Goal: Transaction & Acquisition: Purchase product/service

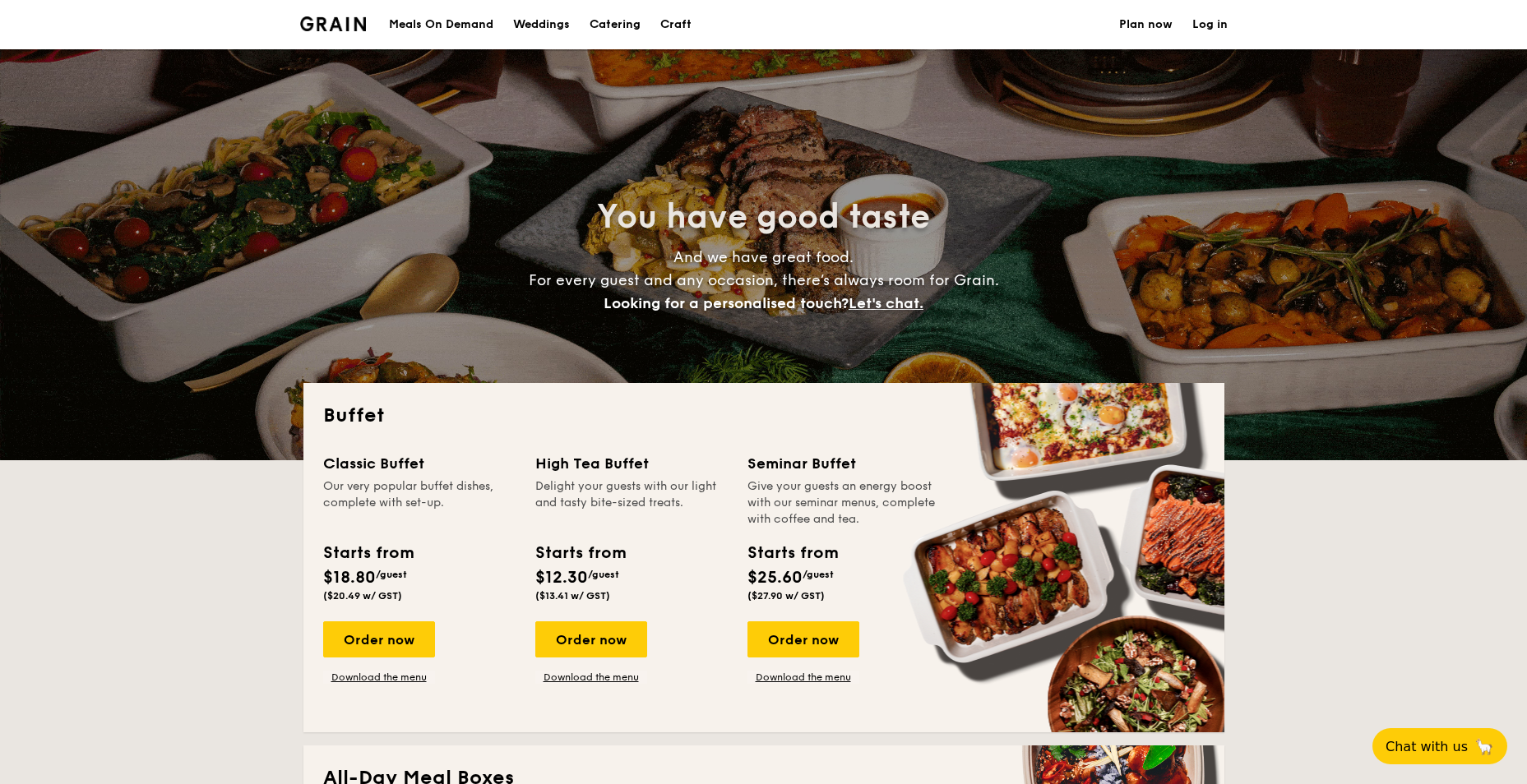
select select
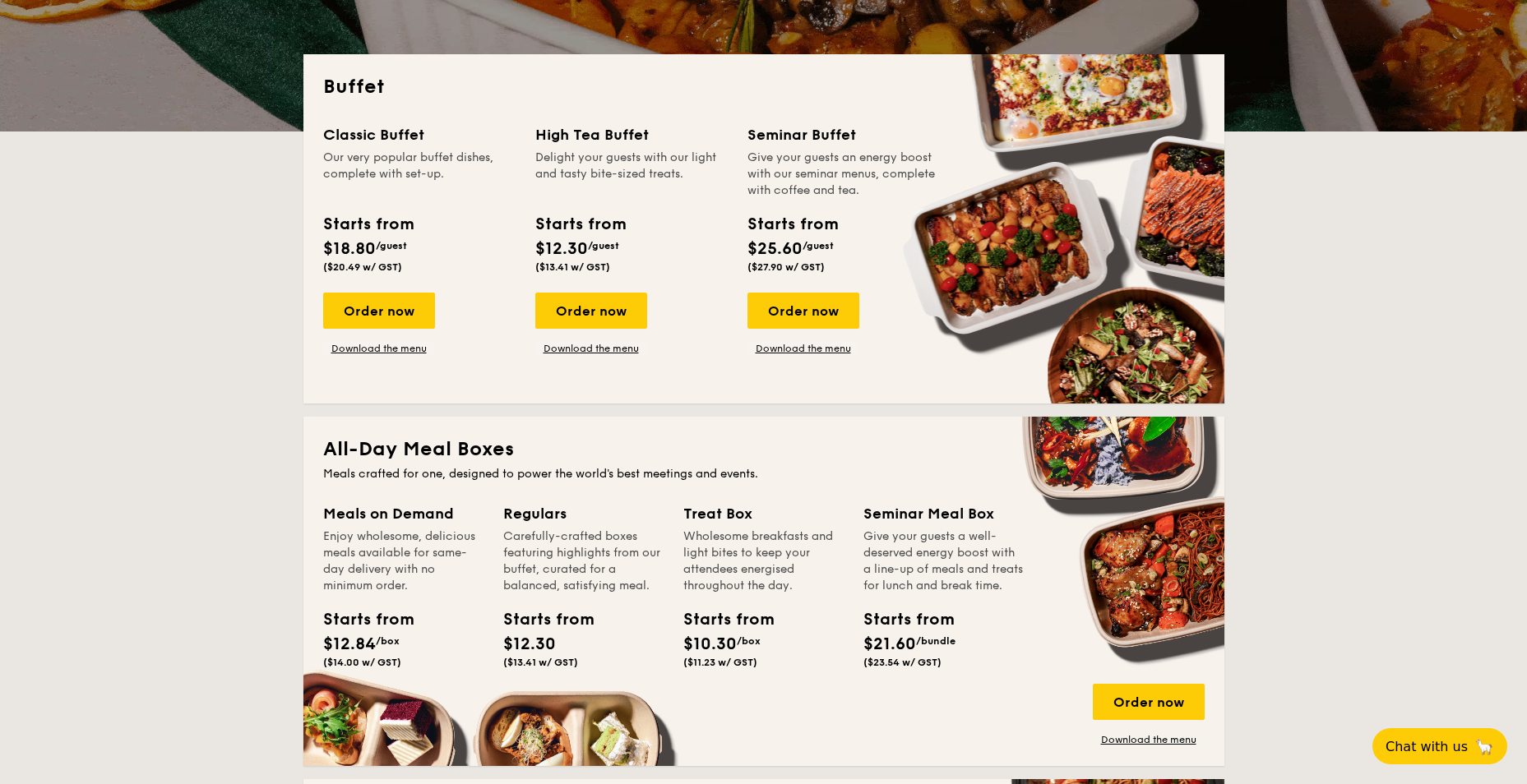
scroll to position [411, 0]
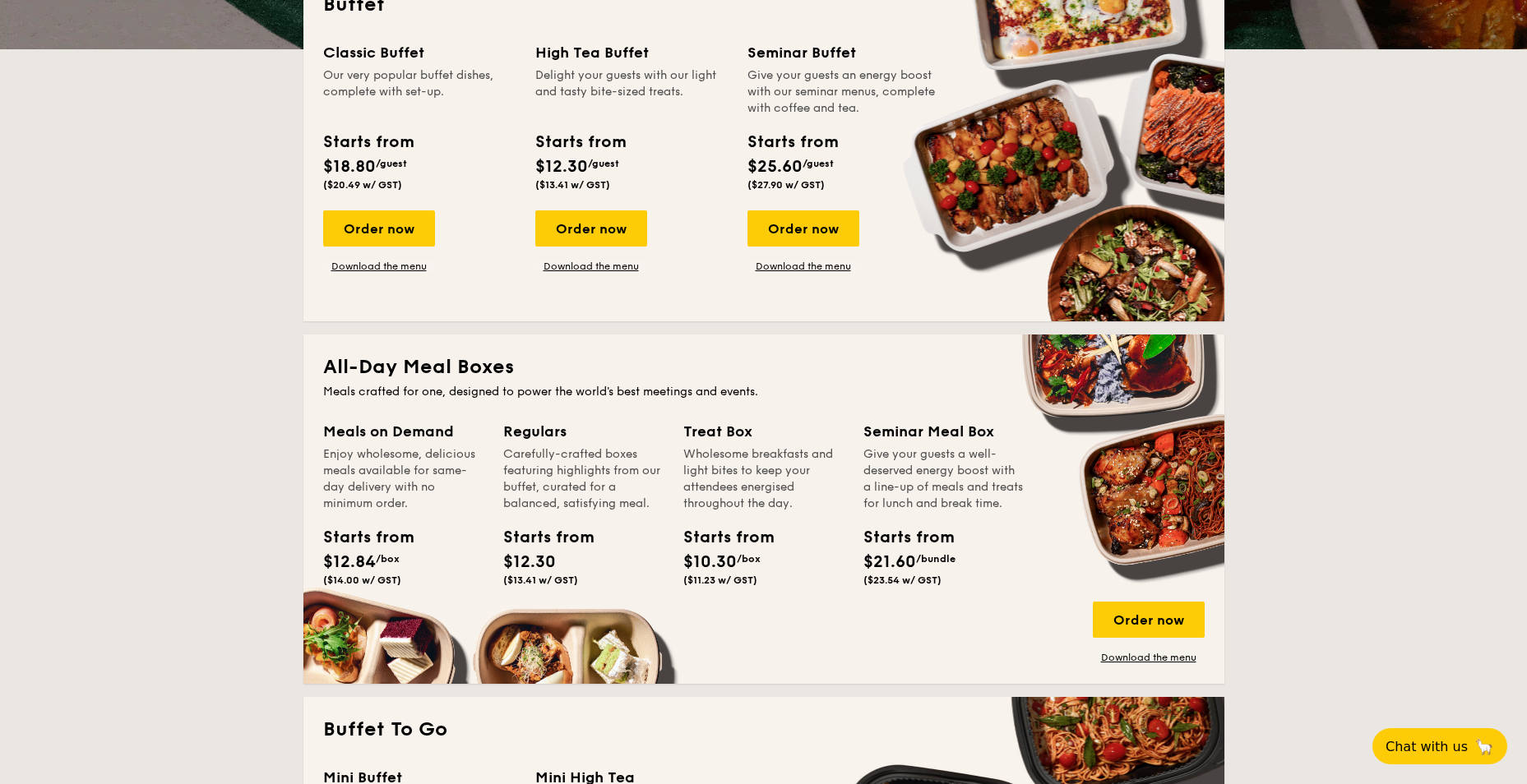
click at [738, 586] on div "Starts from $10.30 /box ($11.23 w/ GST)" at bounding box center [764, 559] width 174 height 67
click at [1147, 626] on div "Order now" at bounding box center [1148, 620] width 111 height 36
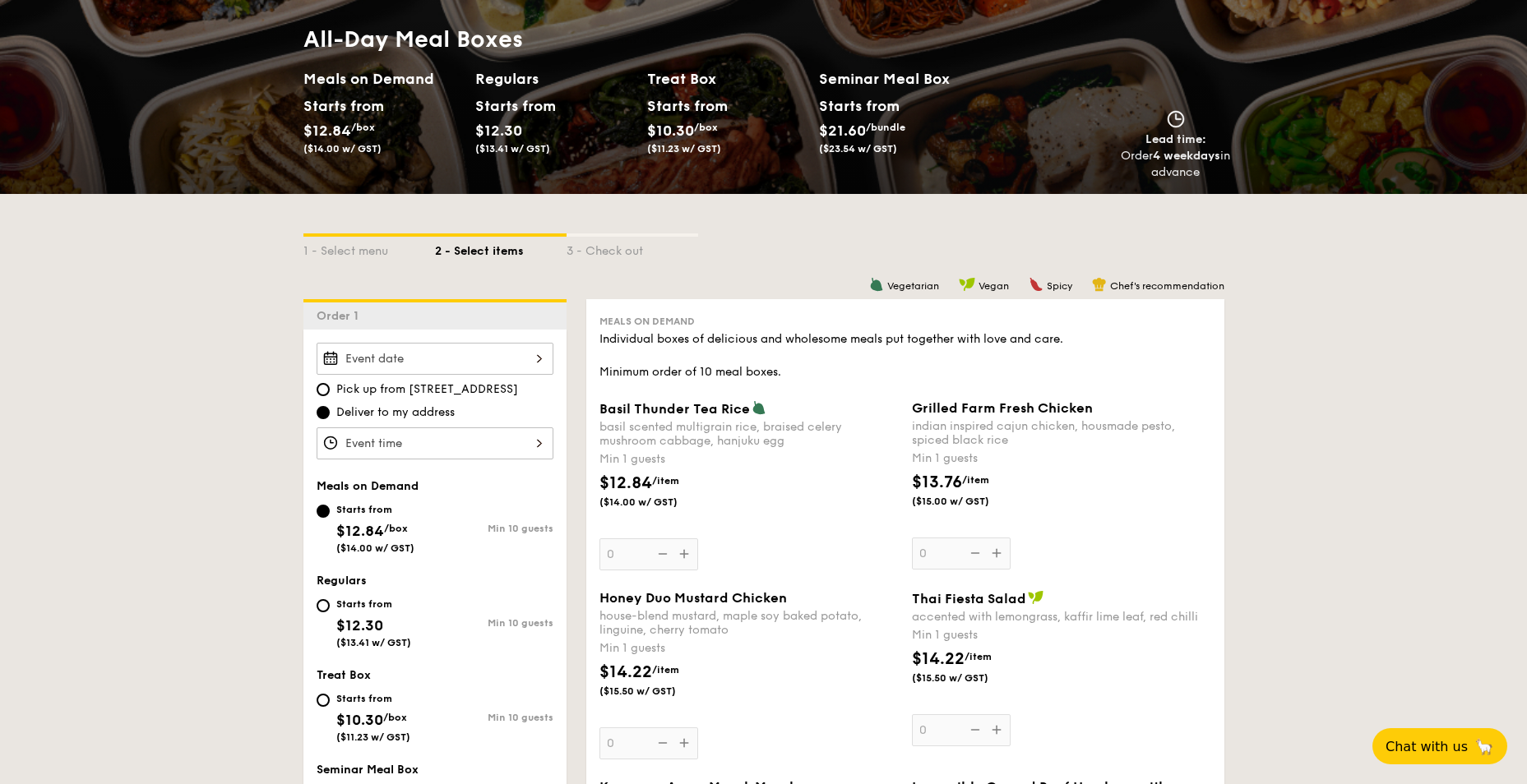
scroll to position [246, 0]
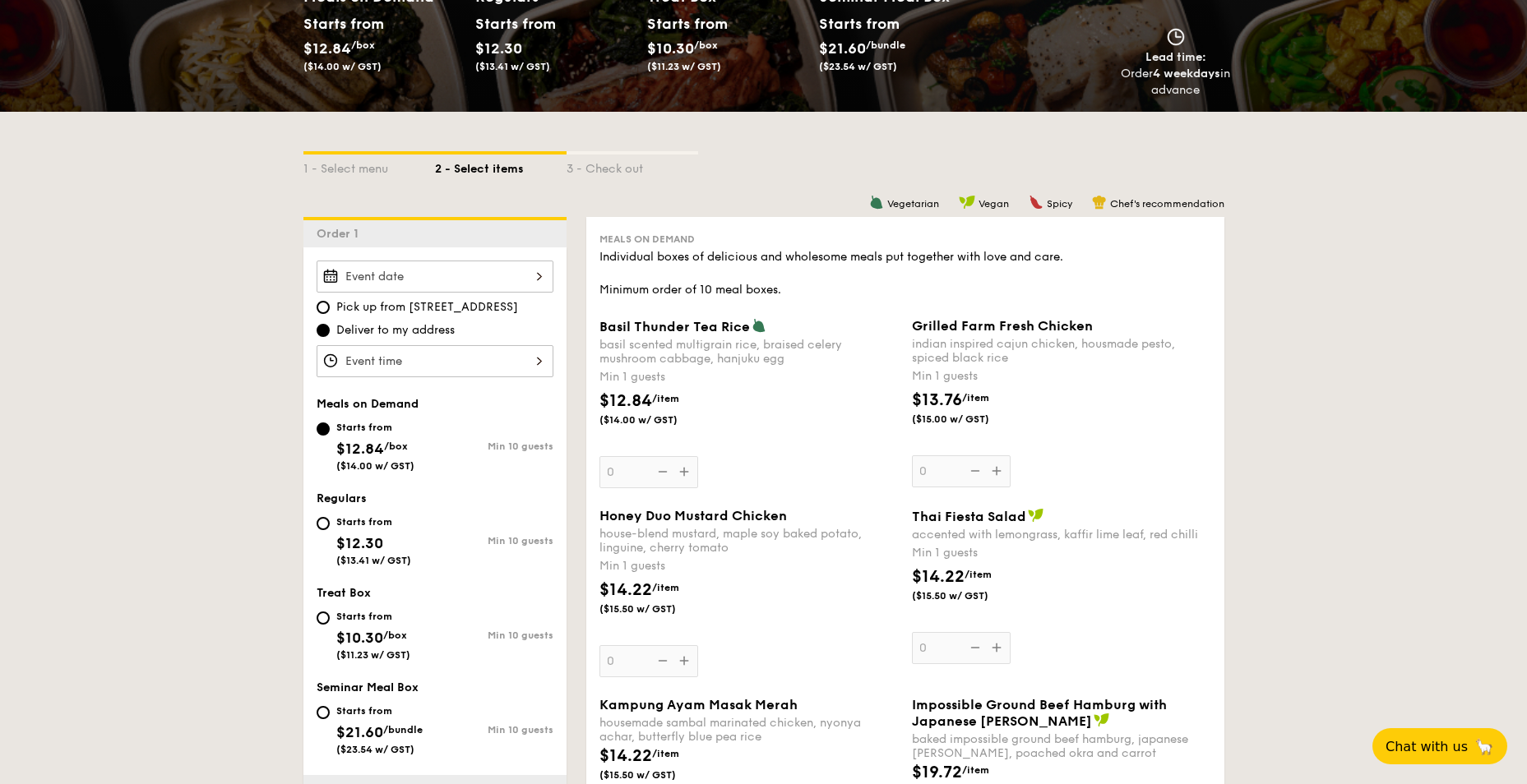
click at [407, 274] on div at bounding box center [436, 276] width 237 height 32
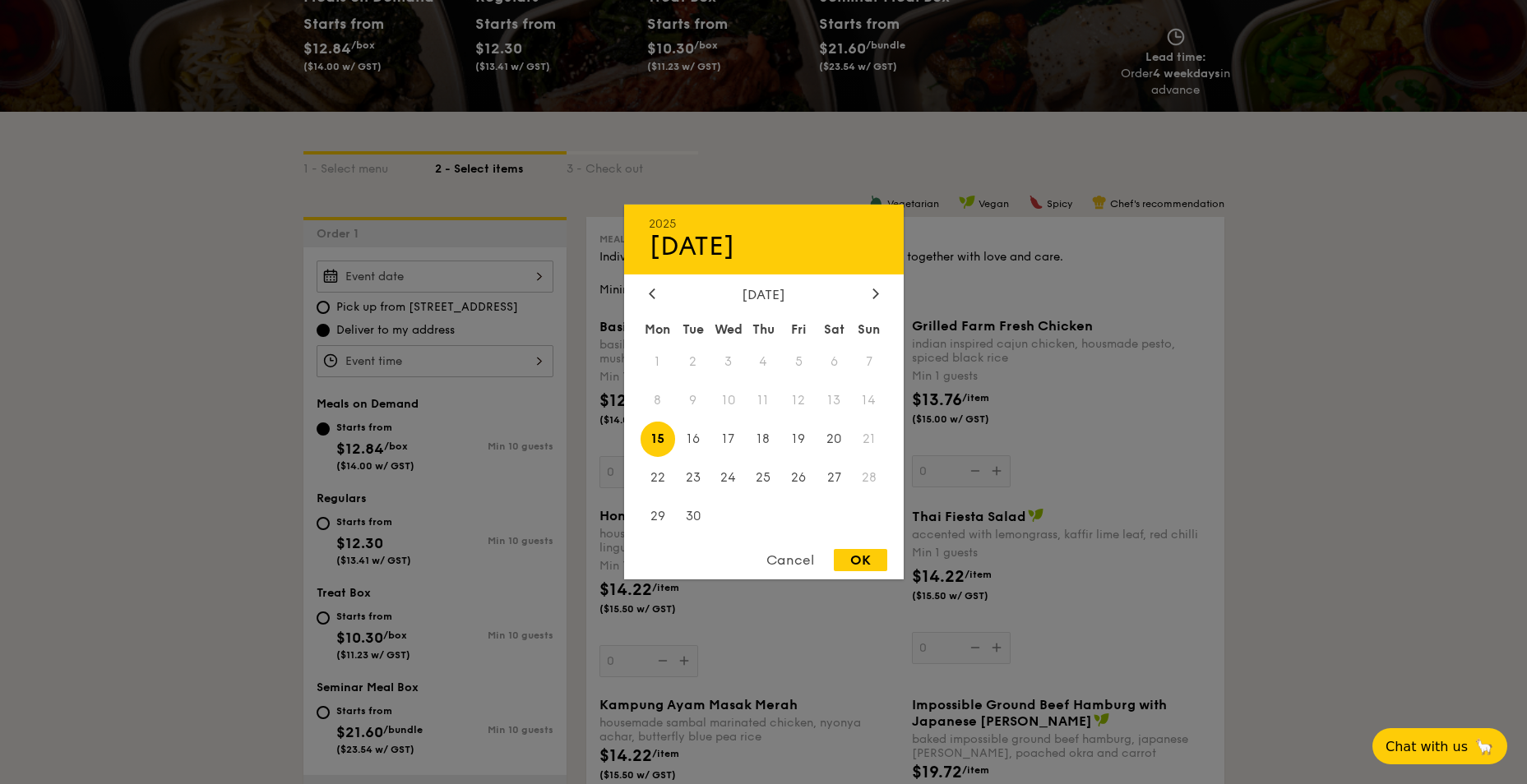
click at [122, 376] on div at bounding box center [764, 392] width 1527 height 784
